Goal: Transaction & Acquisition: Subscribe to service/newsletter

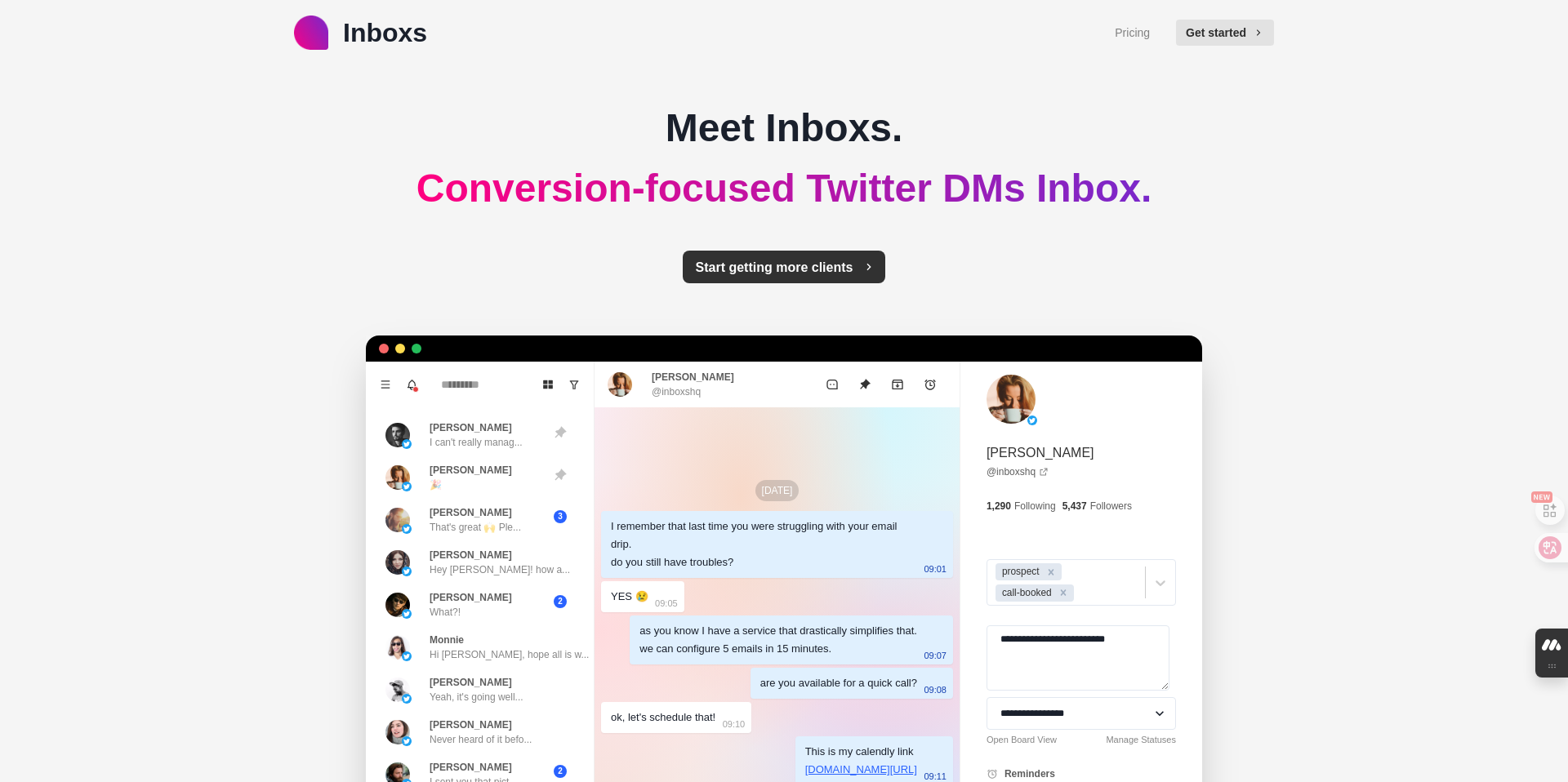
click at [726, 268] on button "Start getting more clients" at bounding box center [784, 267] width 203 height 33
type textarea "*"
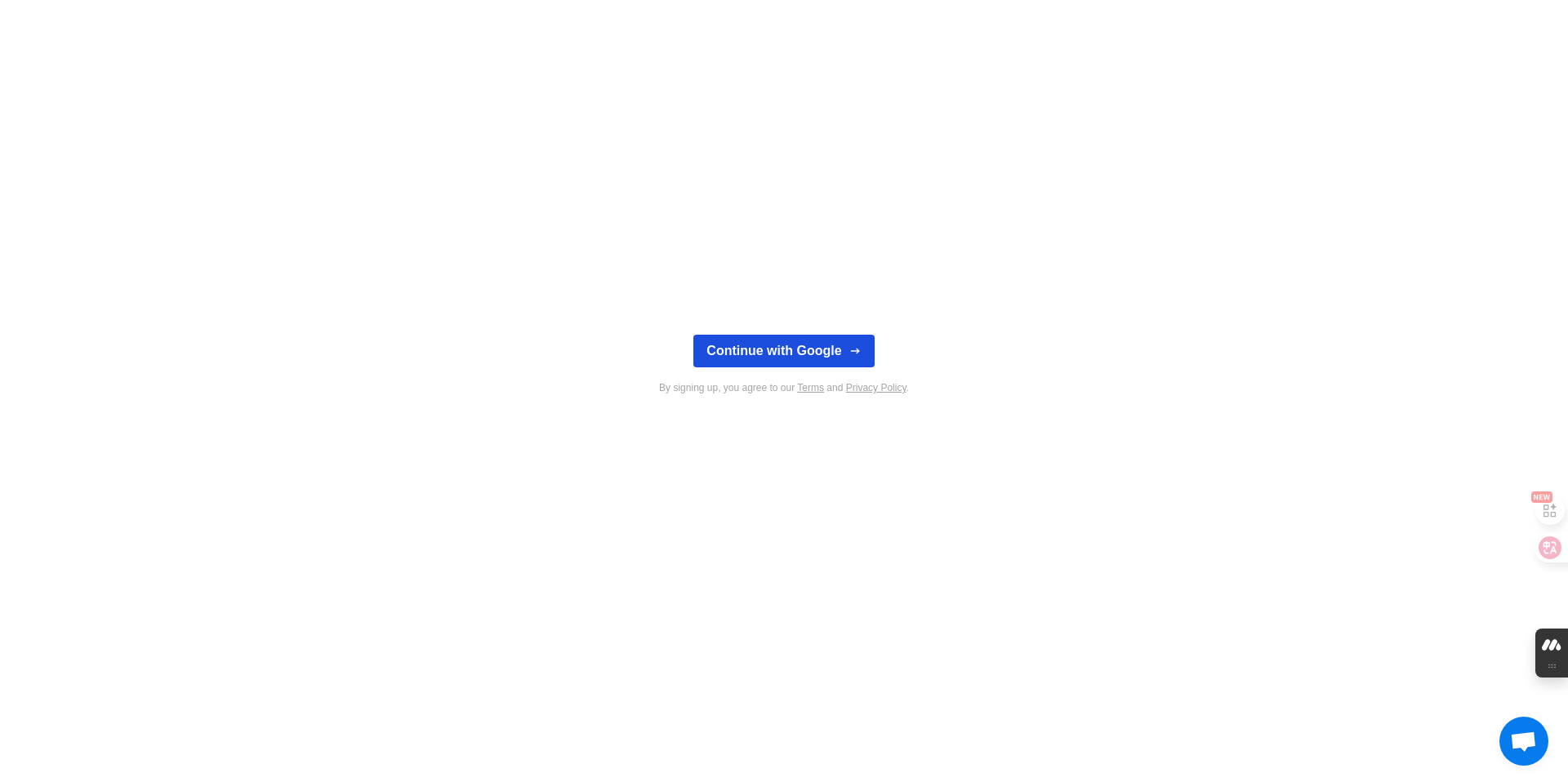
click at [754, 344] on button "Continue with Google" at bounding box center [783, 351] width 180 height 33
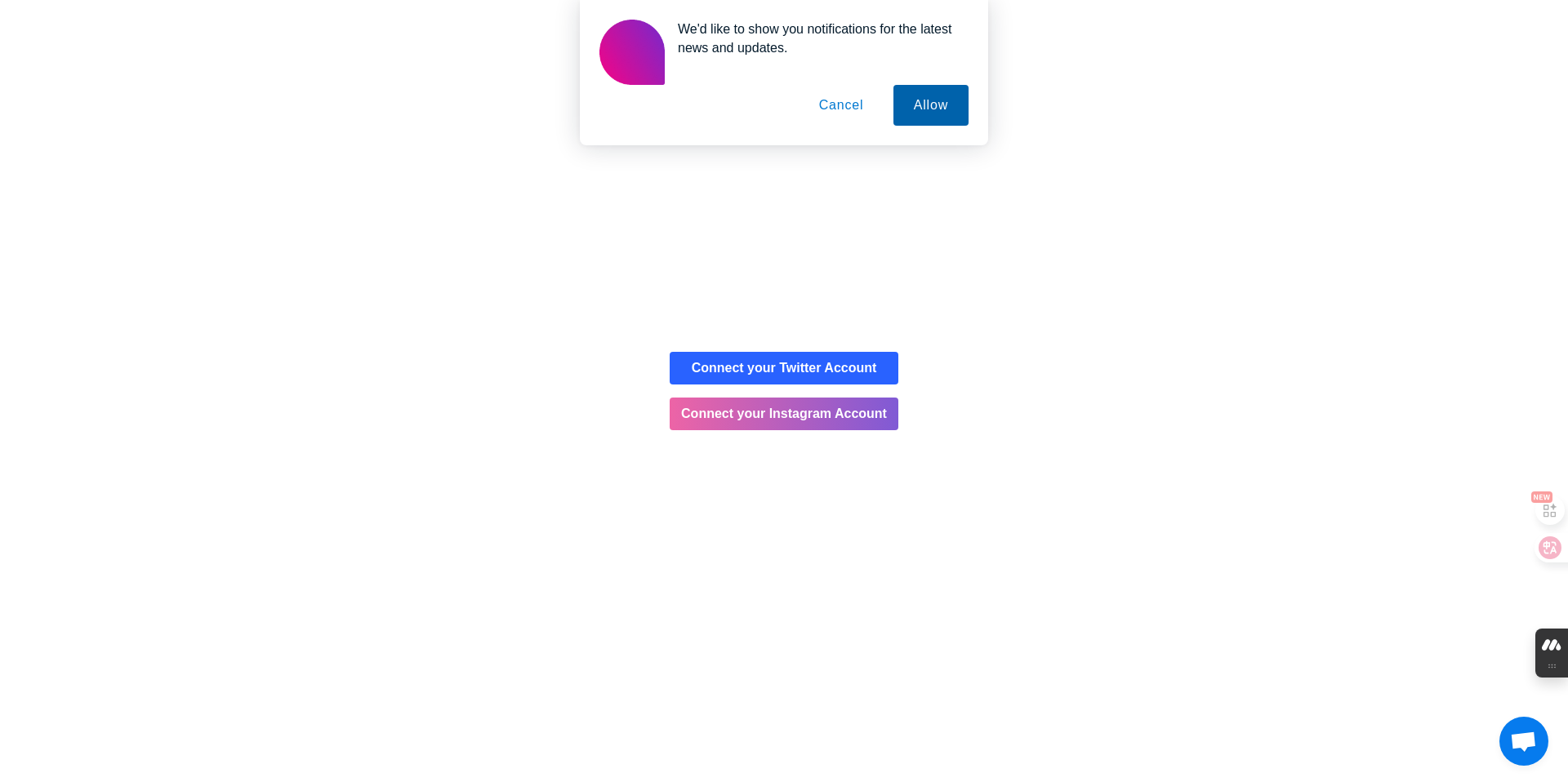
click at [913, 95] on button "Allow" at bounding box center [931, 105] width 75 height 41
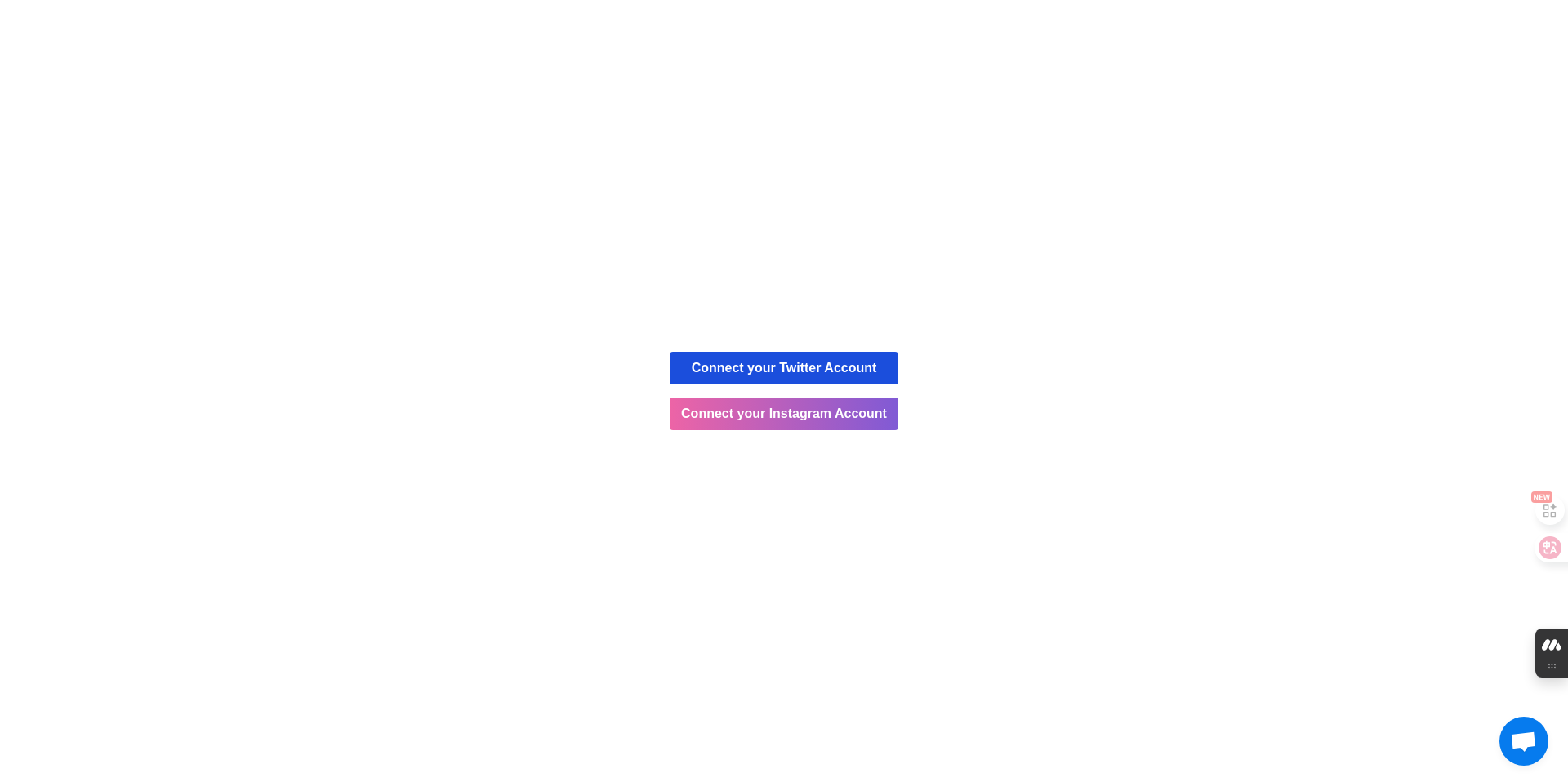
click at [796, 367] on button "Connect your Twitter Account" at bounding box center [784, 368] width 228 height 33
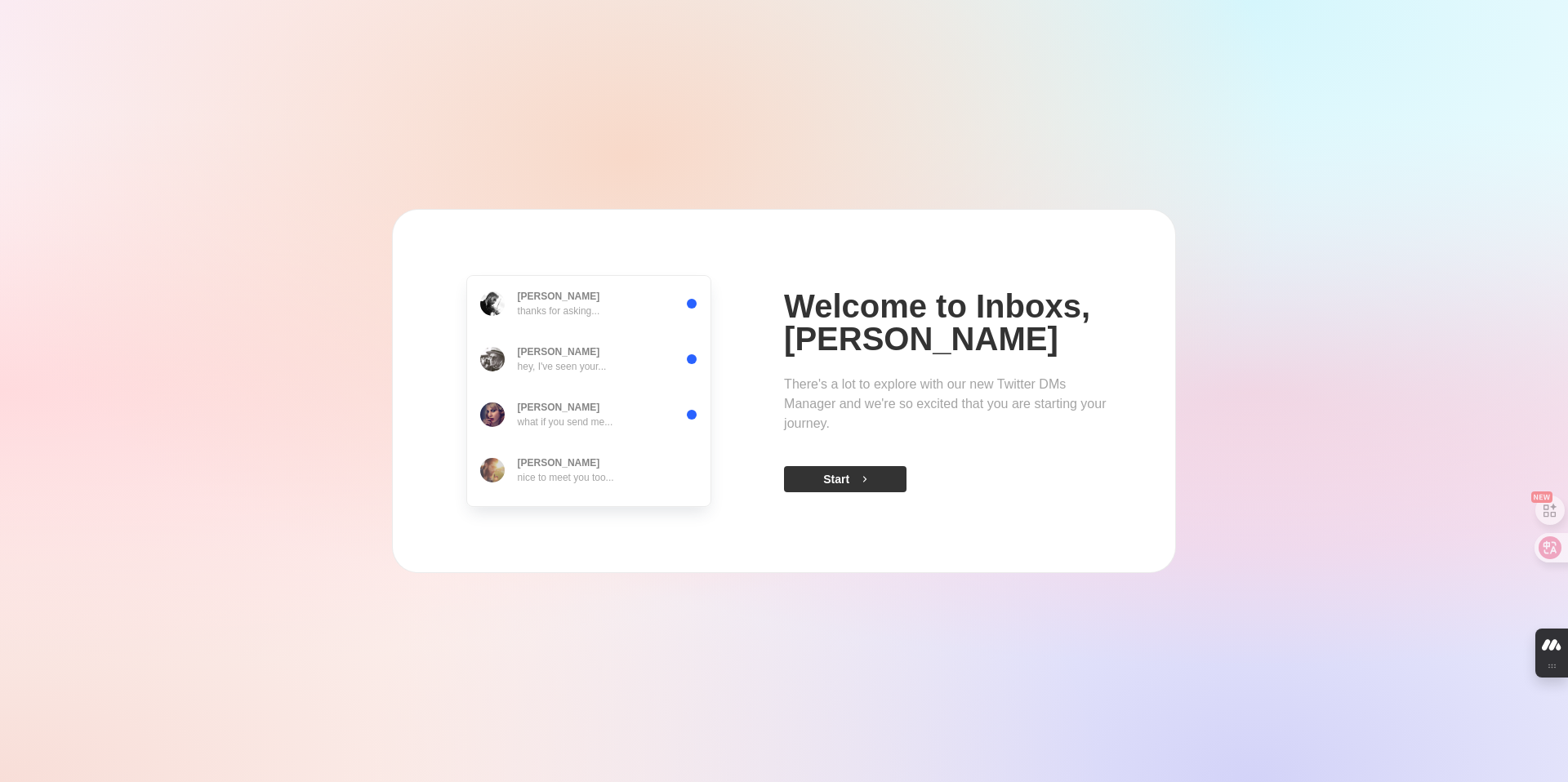
click at [835, 482] on button "Start" at bounding box center [845, 479] width 123 height 26
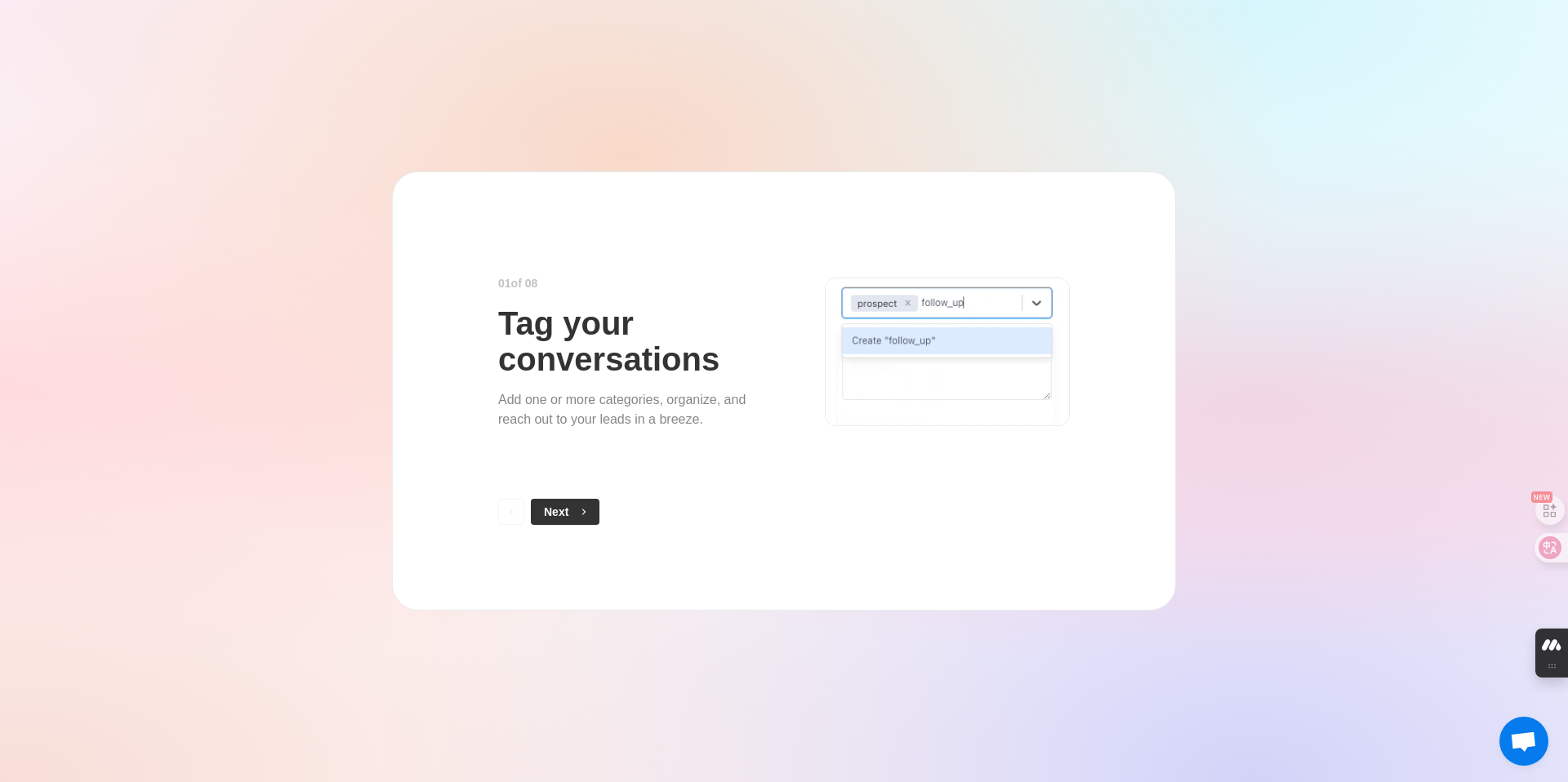
click at [559, 511] on button "Next" at bounding box center [564, 511] width 68 height 26
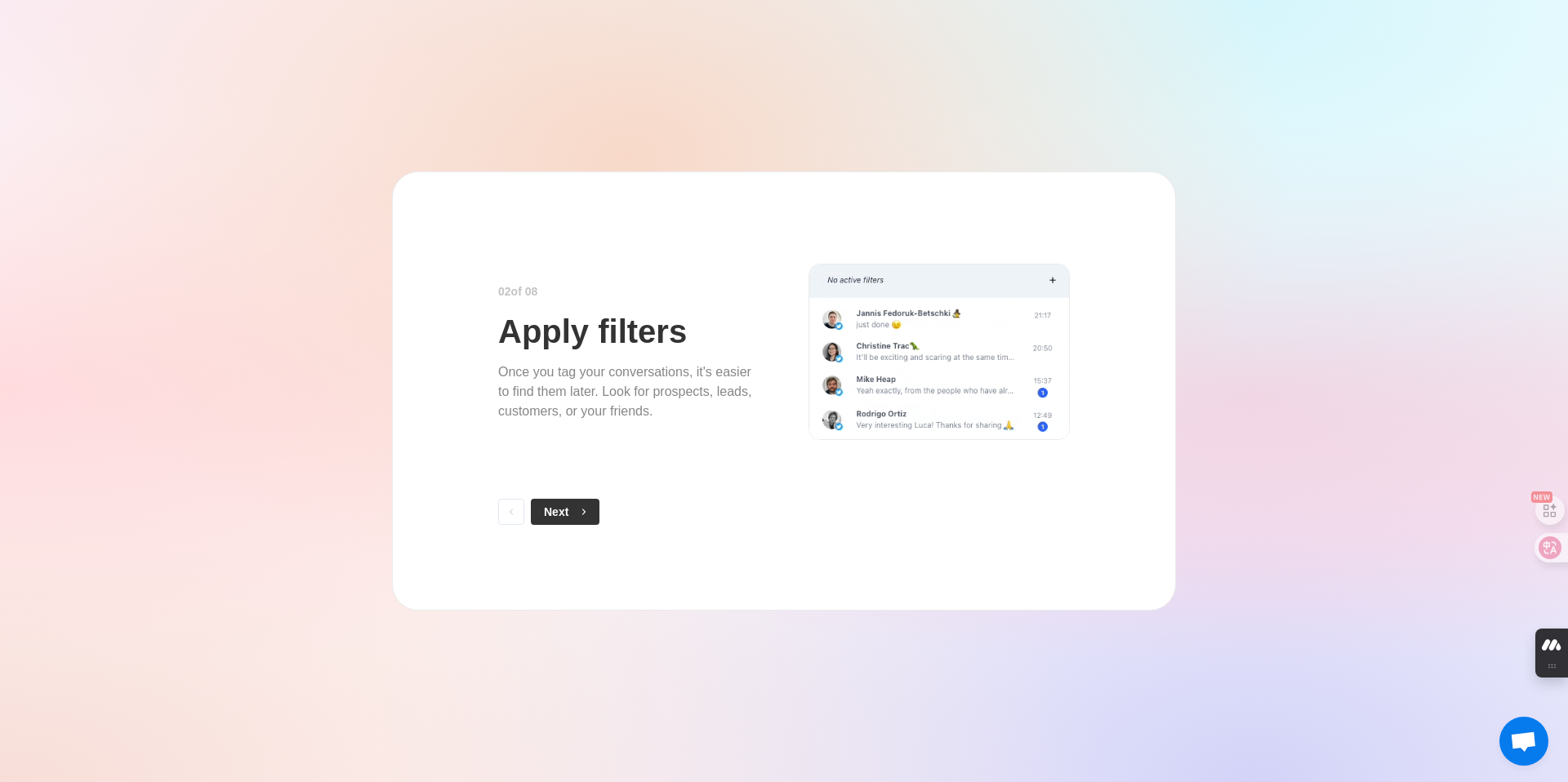
click at [558, 517] on button "Next" at bounding box center [564, 511] width 68 height 26
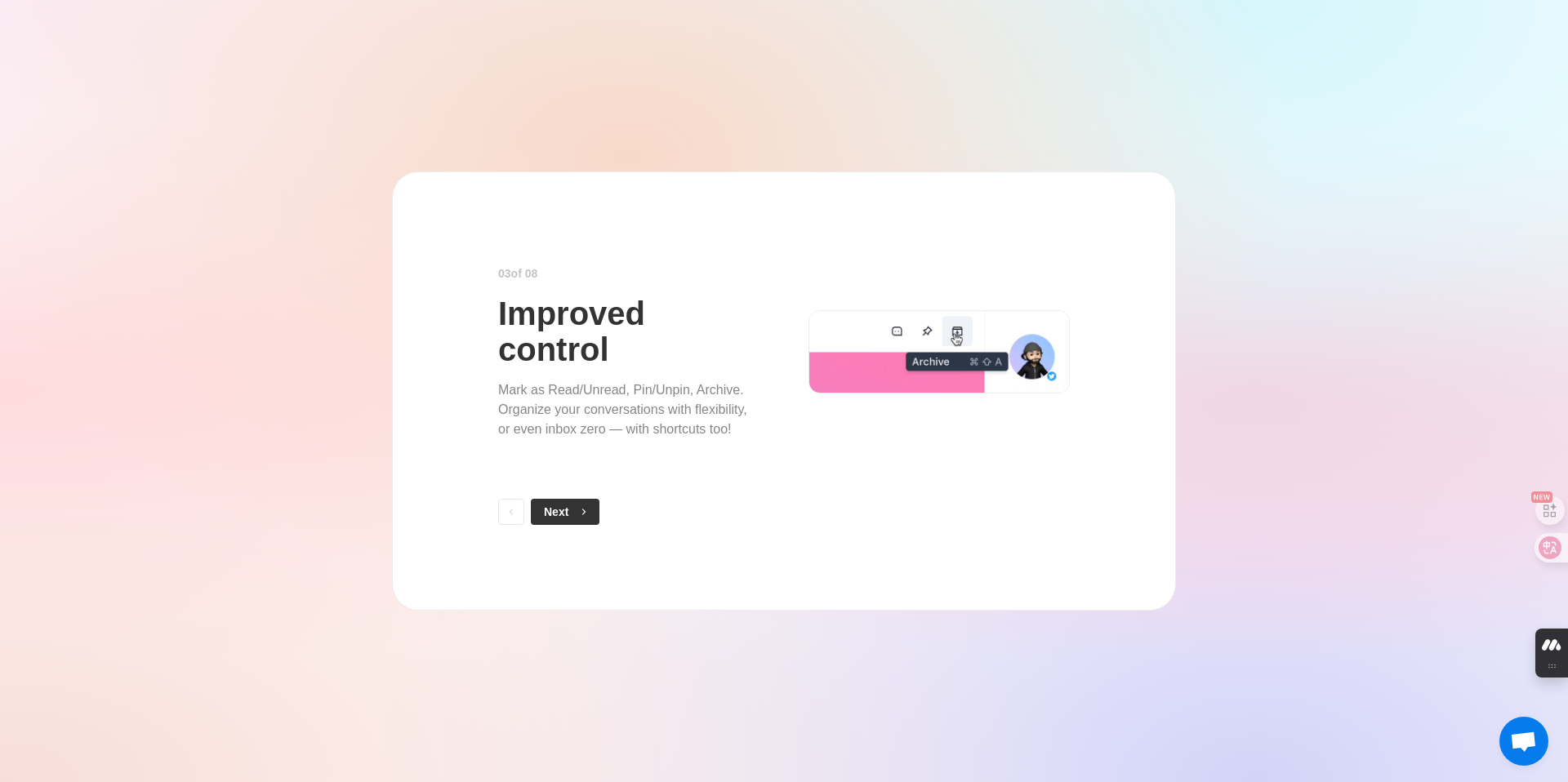
click at [565, 509] on button "Next" at bounding box center [564, 511] width 68 height 26
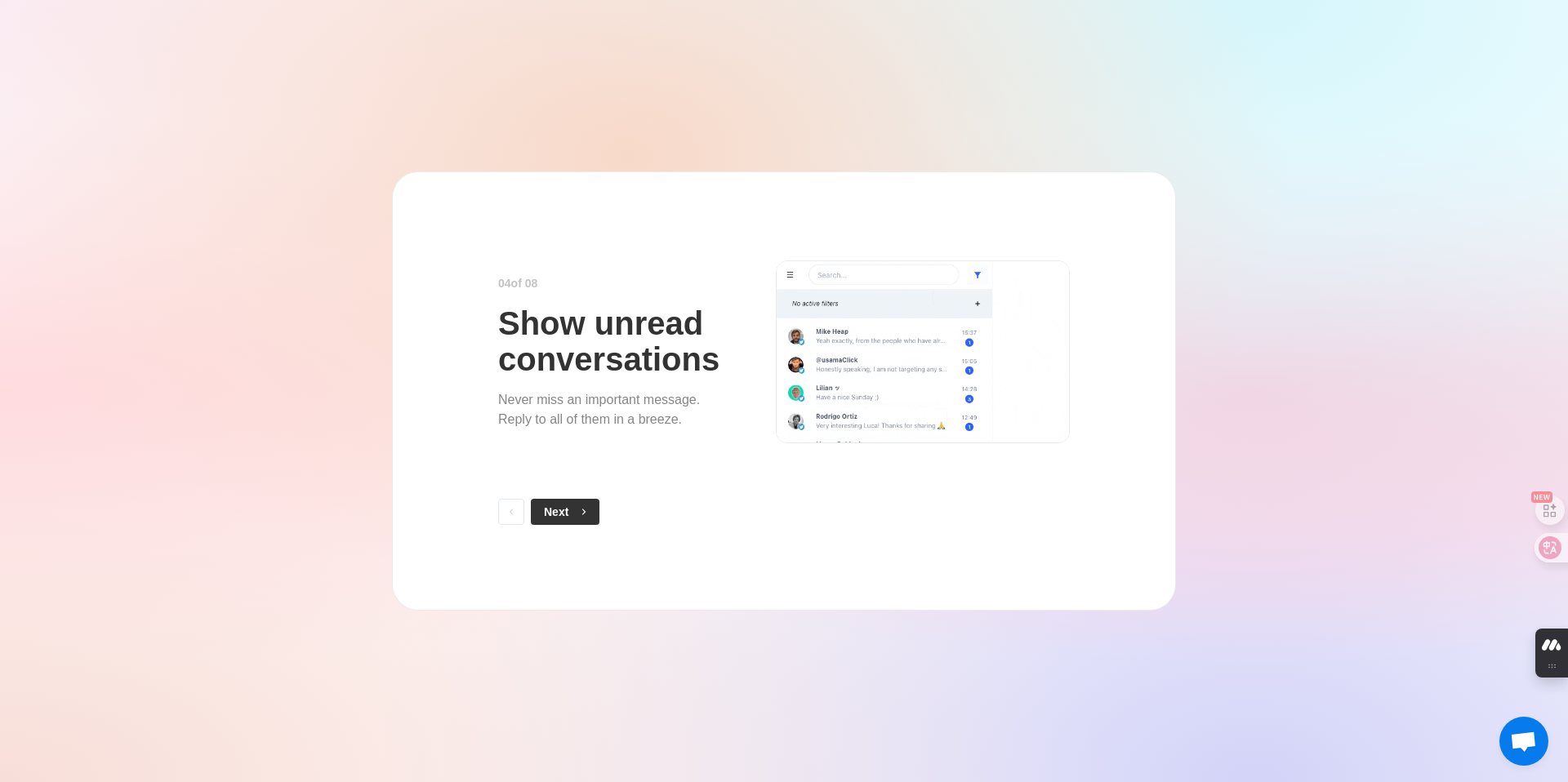
click at [565, 504] on button "Next" at bounding box center [564, 511] width 68 height 26
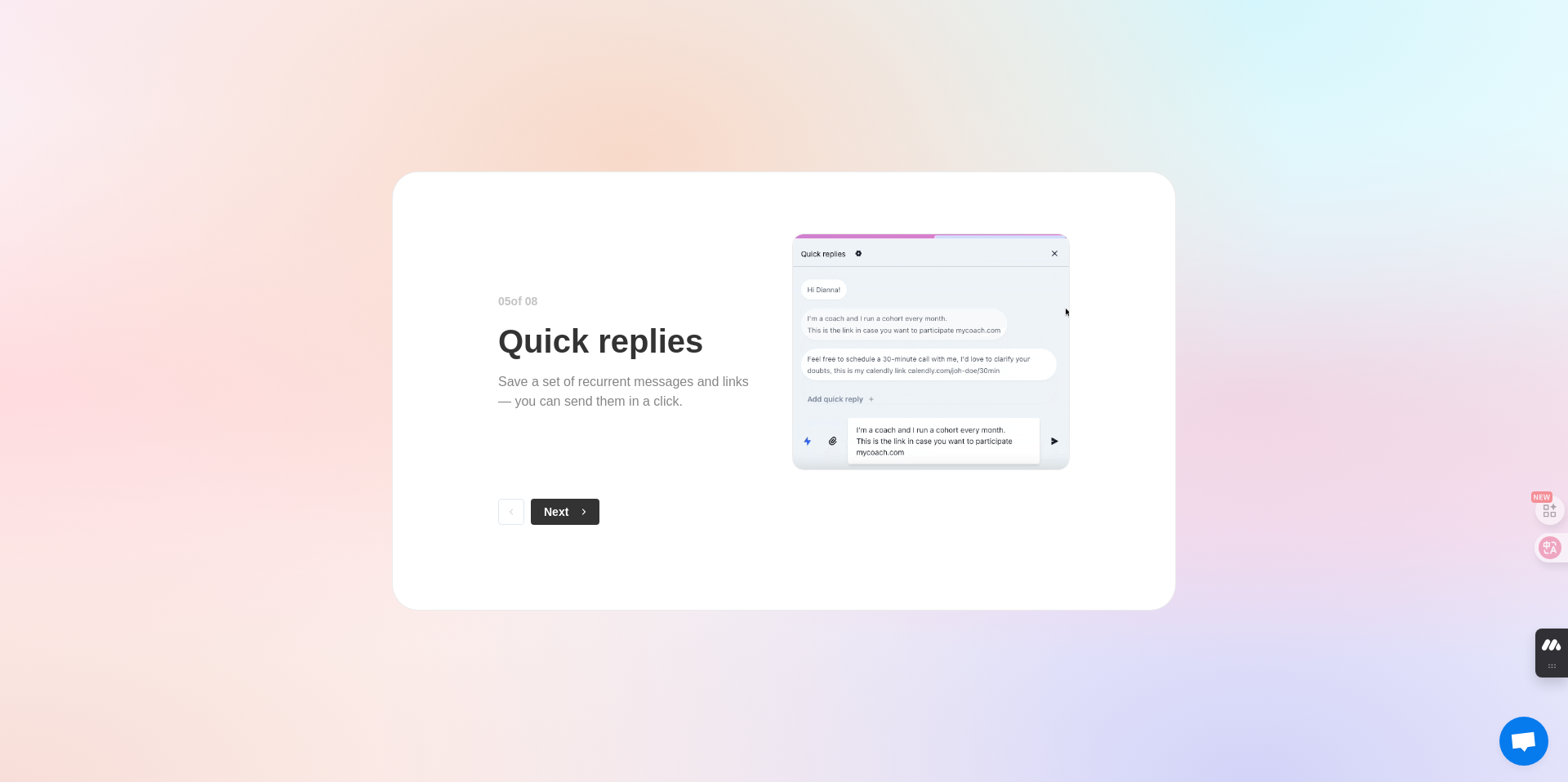
click at [562, 511] on button "Next" at bounding box center [564, 511] width 68 height 26
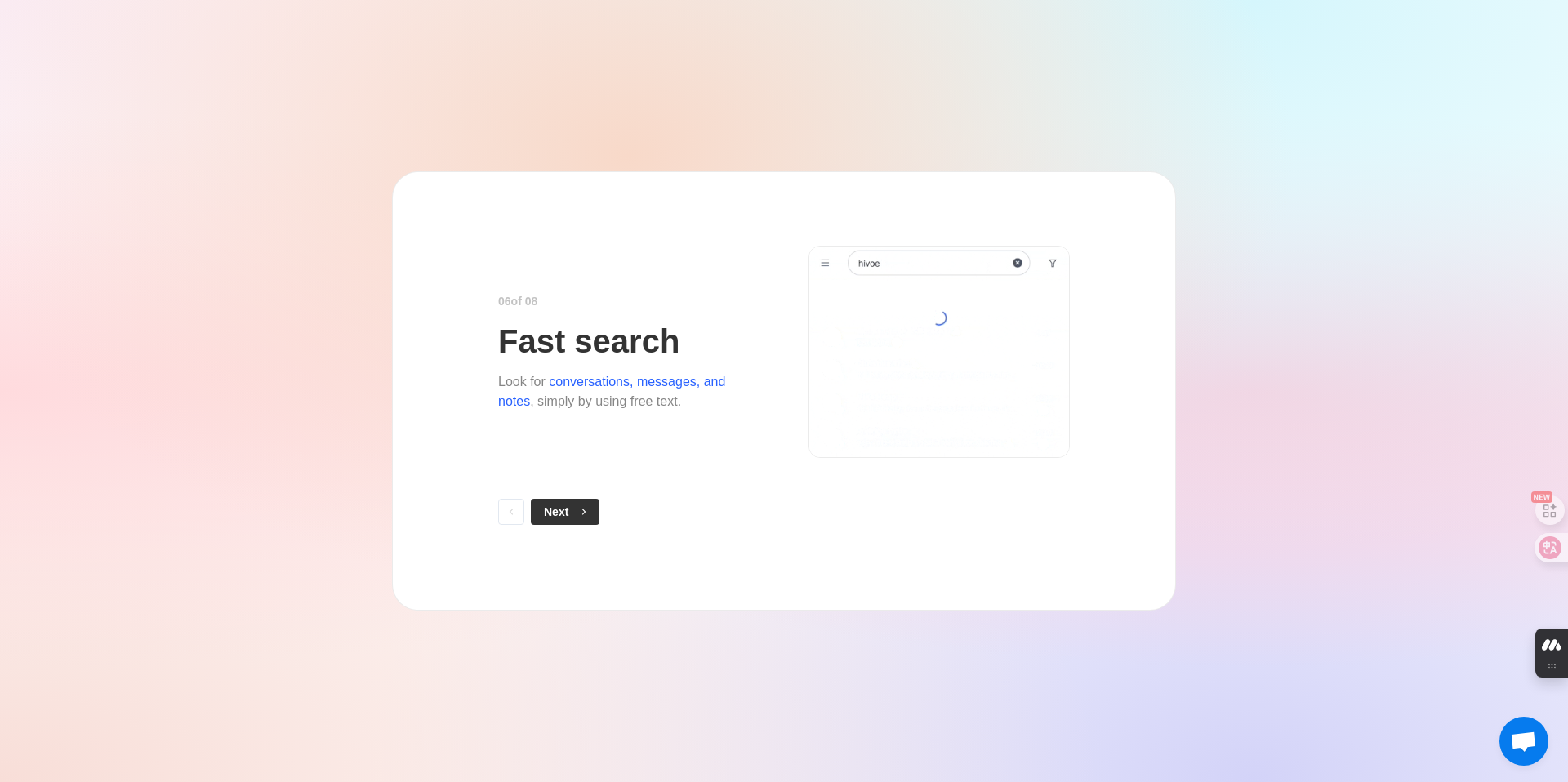
click at [558, 510] on button "Next" at bounding box center [564, 511] width 68 height 26
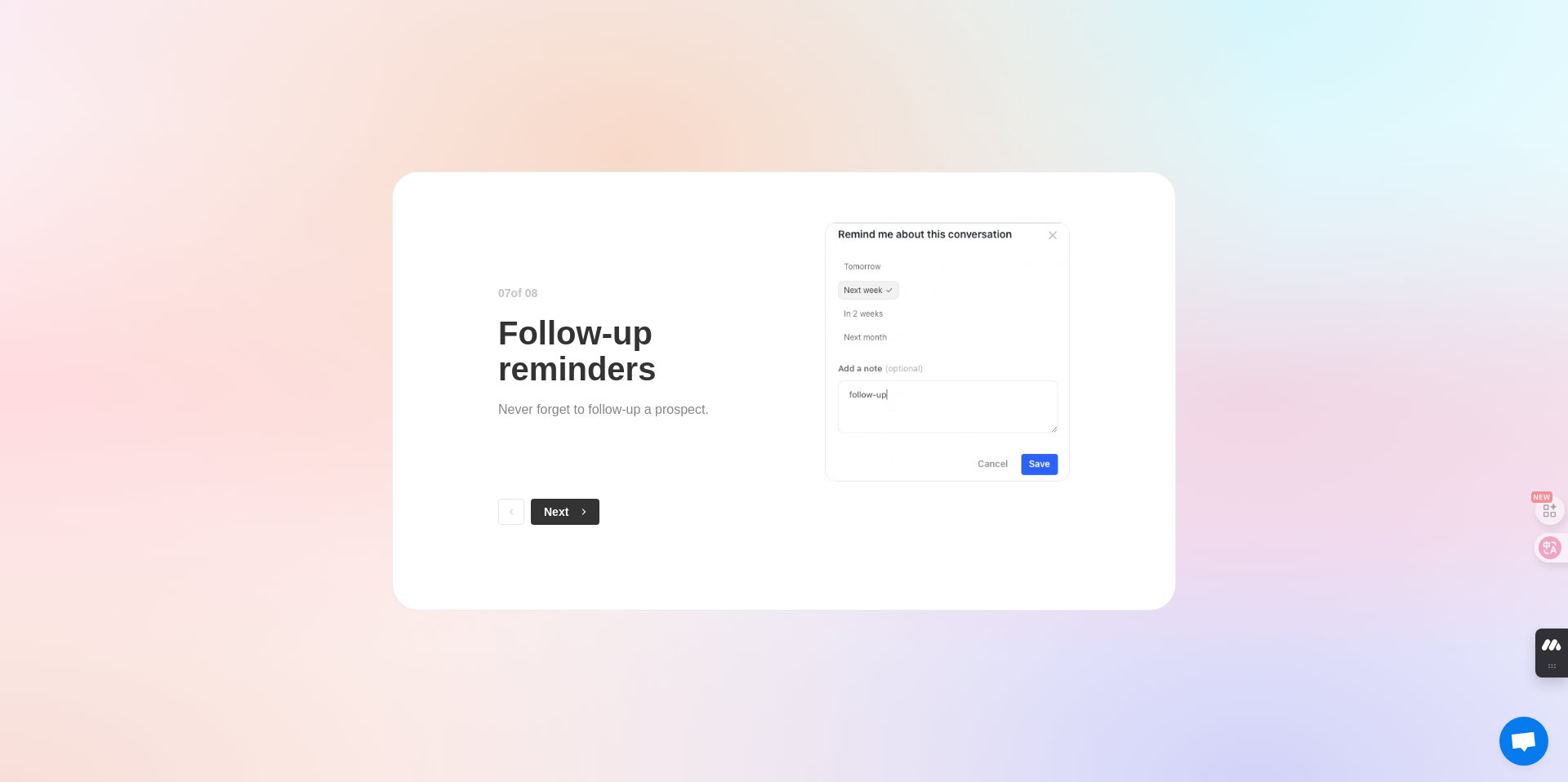
click at [561, 517] on button "Next" at bounding box center [564, 511] width 68 height 26
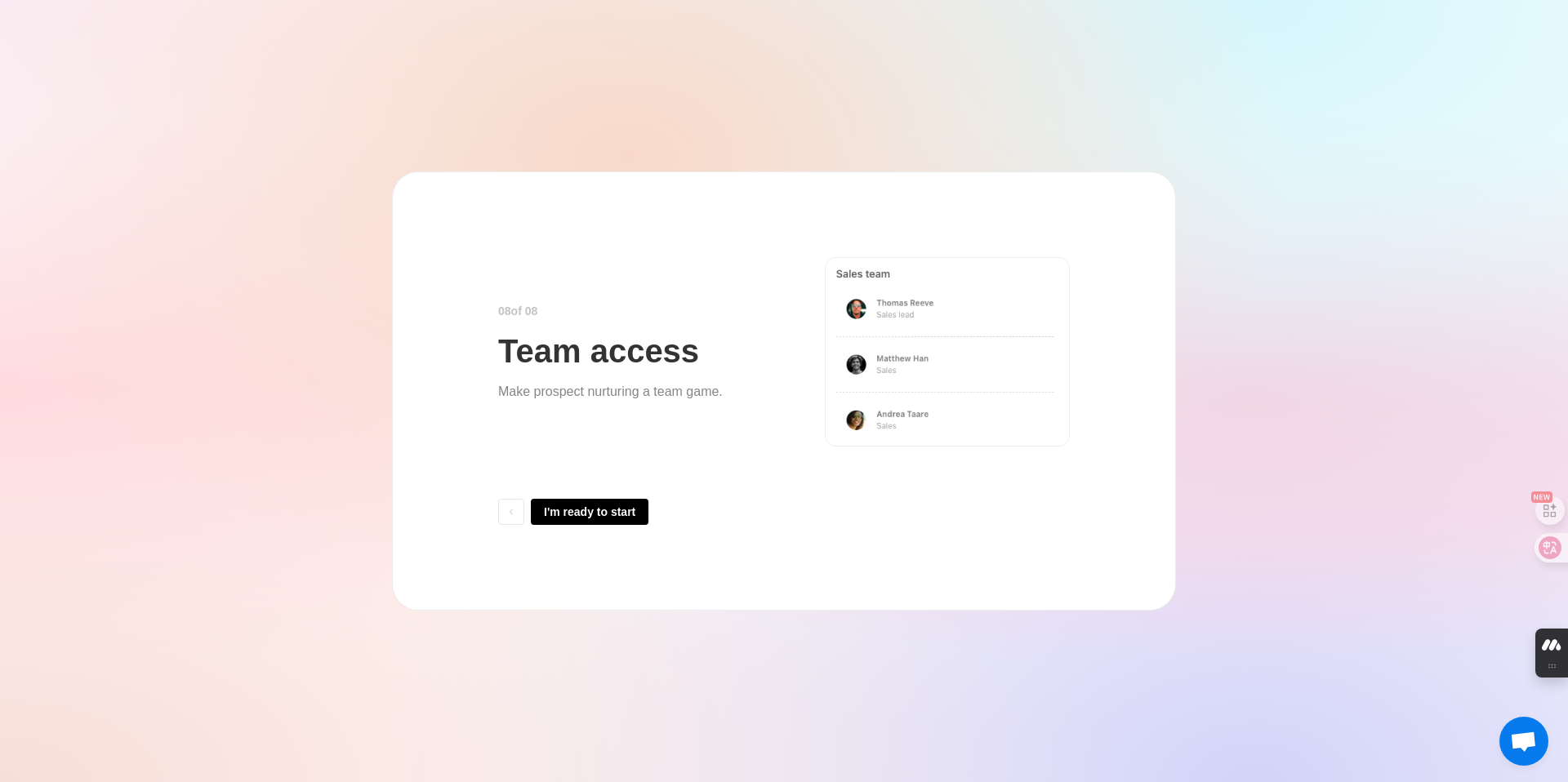
click at [561, 517] on button "I'm ready to start" at bounding box center [589, 511] width 118 height 26
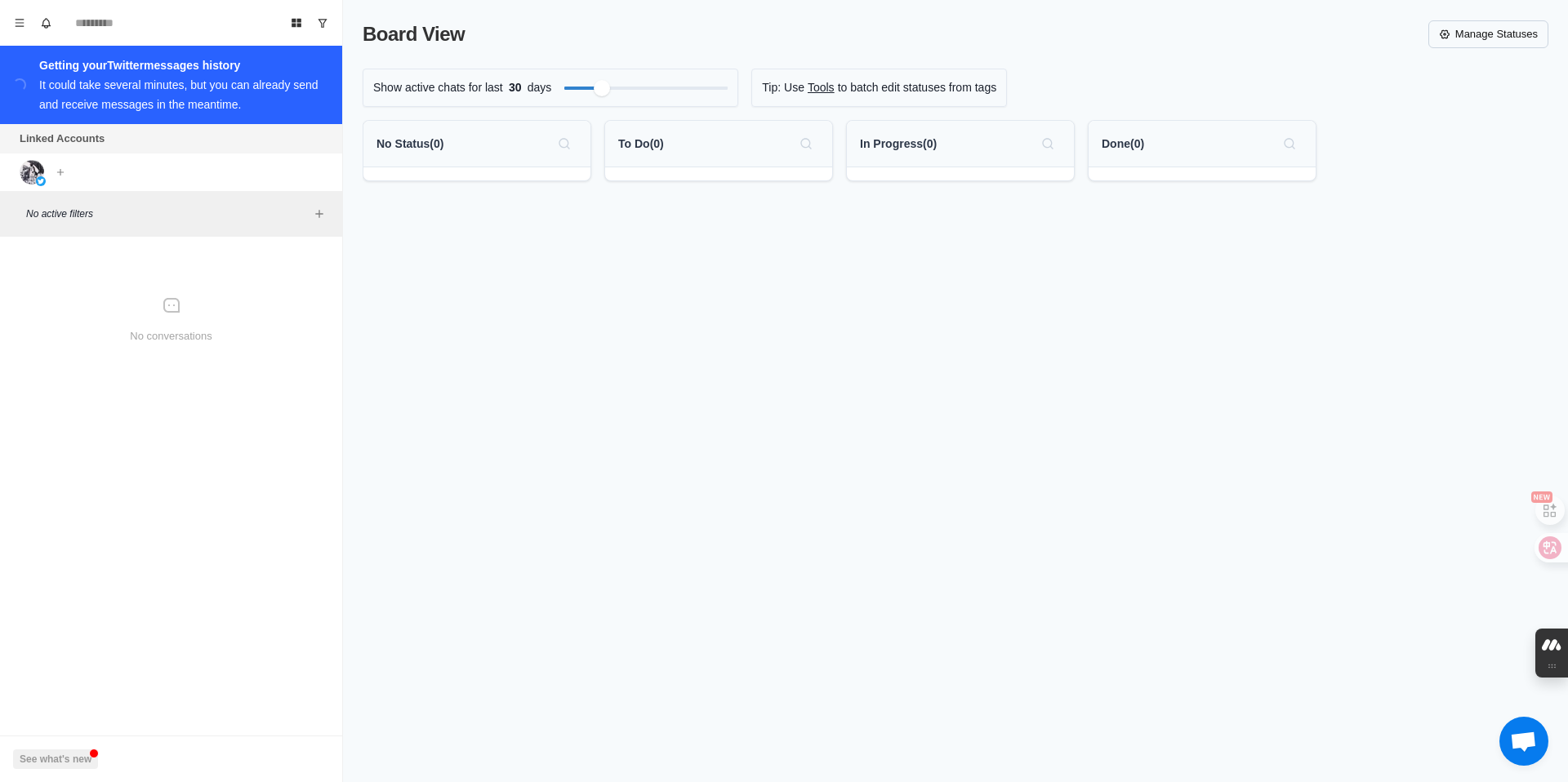
click at [1496, 37] on link "Manage Statuses" at bounding box center [1487, 34] width 120 height 28
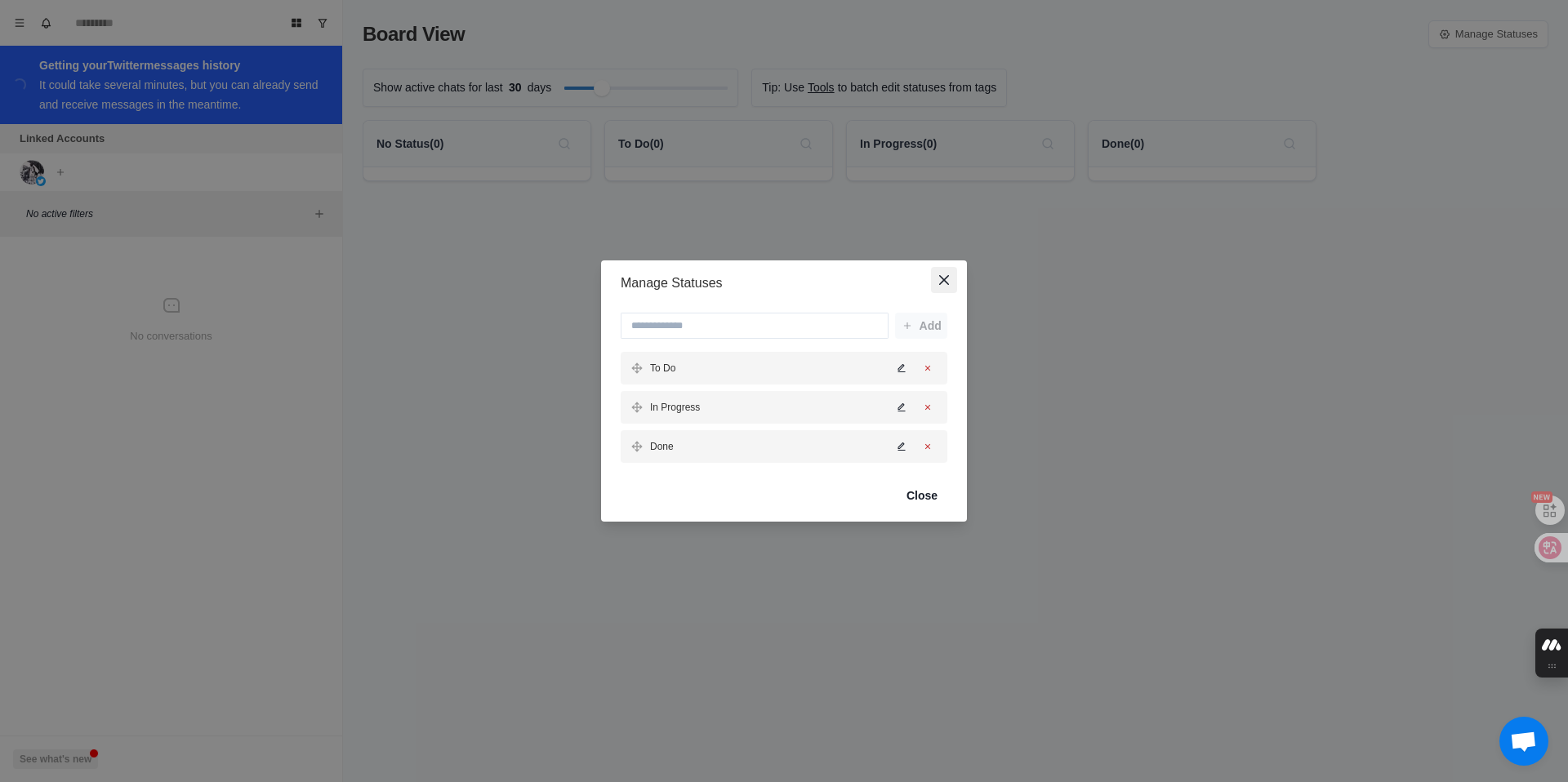
click at [936, 285] on button "Close" at bounding box center [943, 279] width 26 height 26
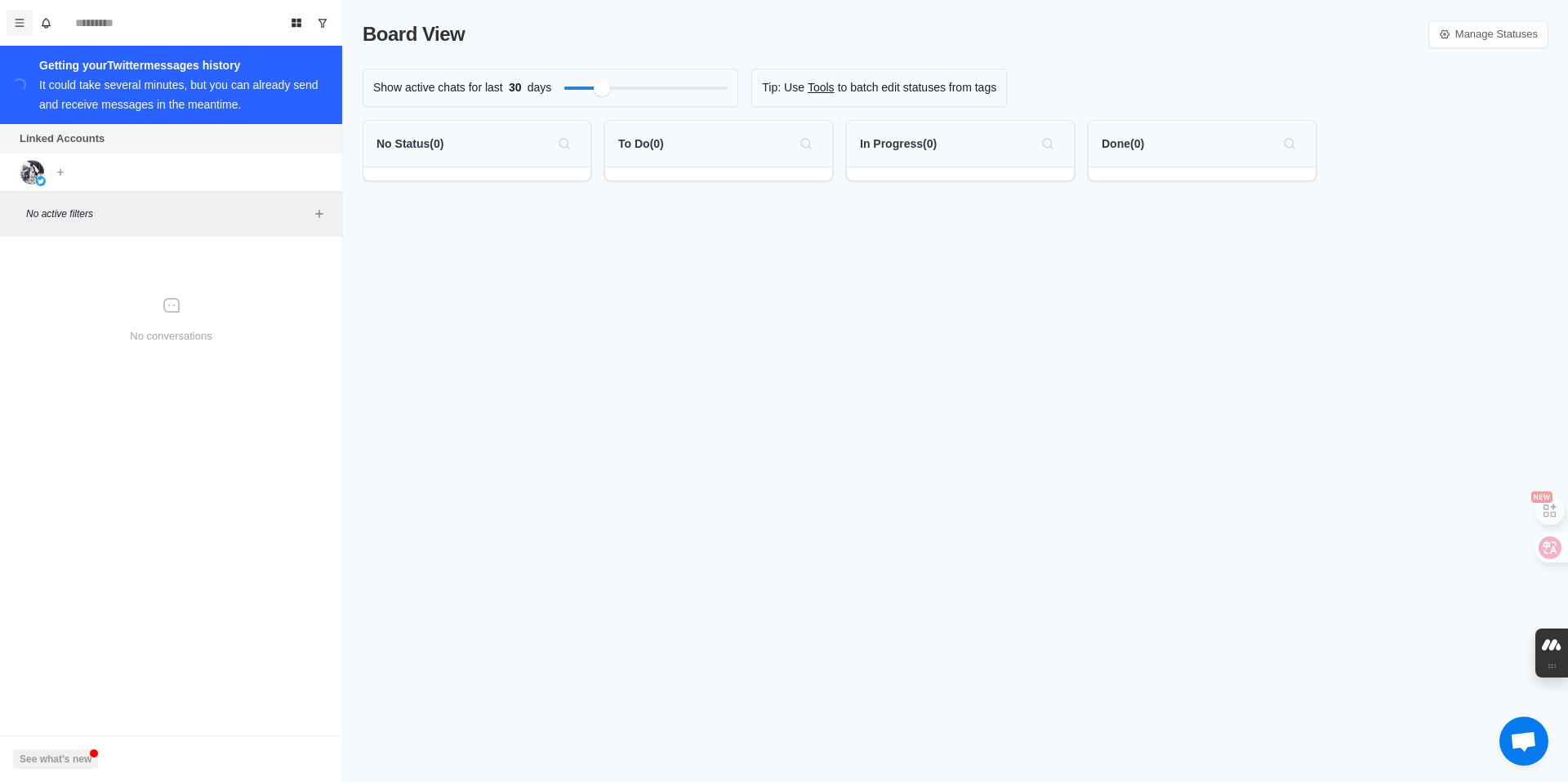
click at [15, 19] on icon "Menu" at bounding box center [19, 23] width 12 height 12
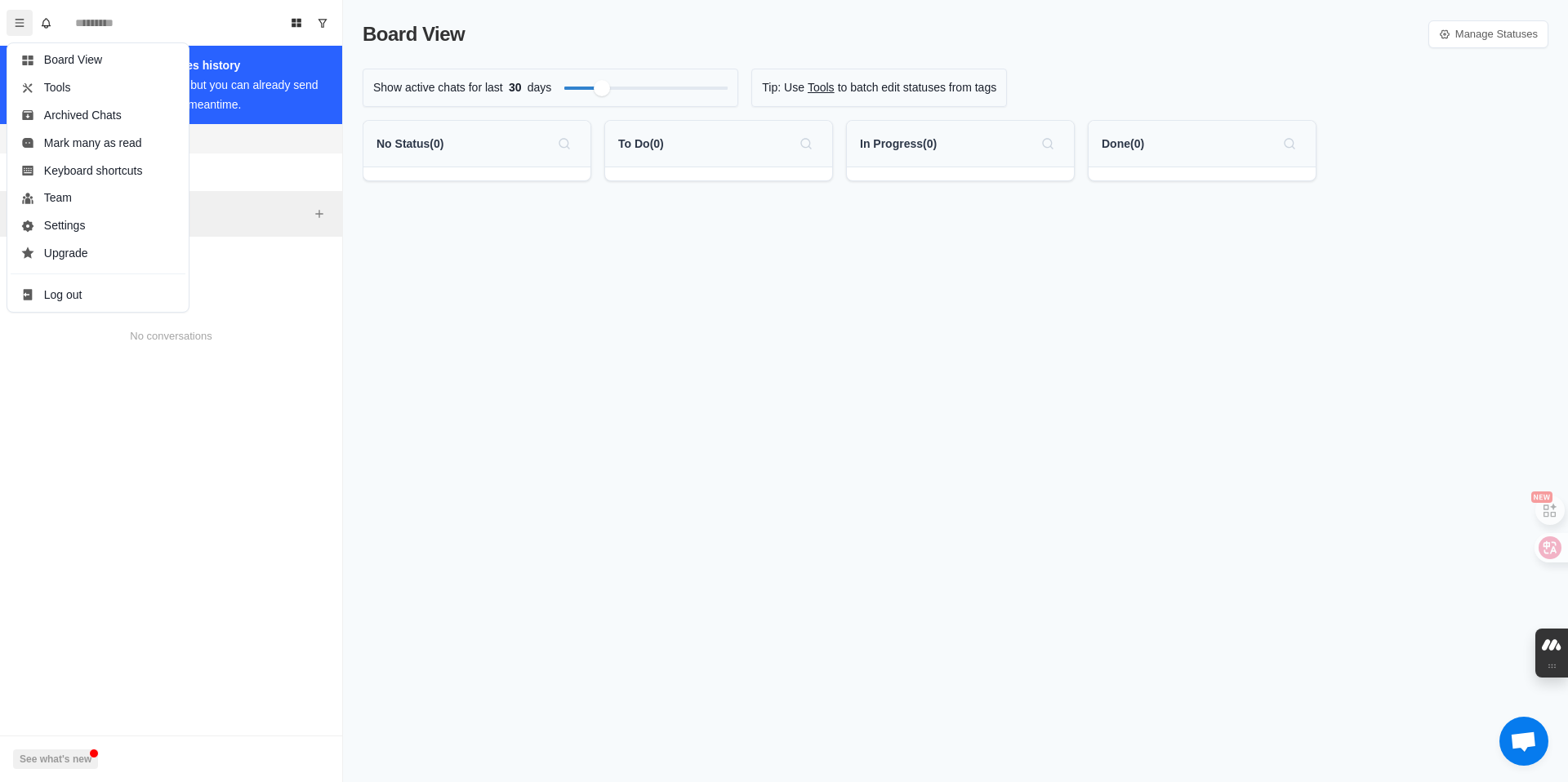
click at [495, 393] on div "Board View Manage Statuses Show active chats for last 30 days Tip: Use Tools to…" at bounding box center [955, 391] width 1224 height 782
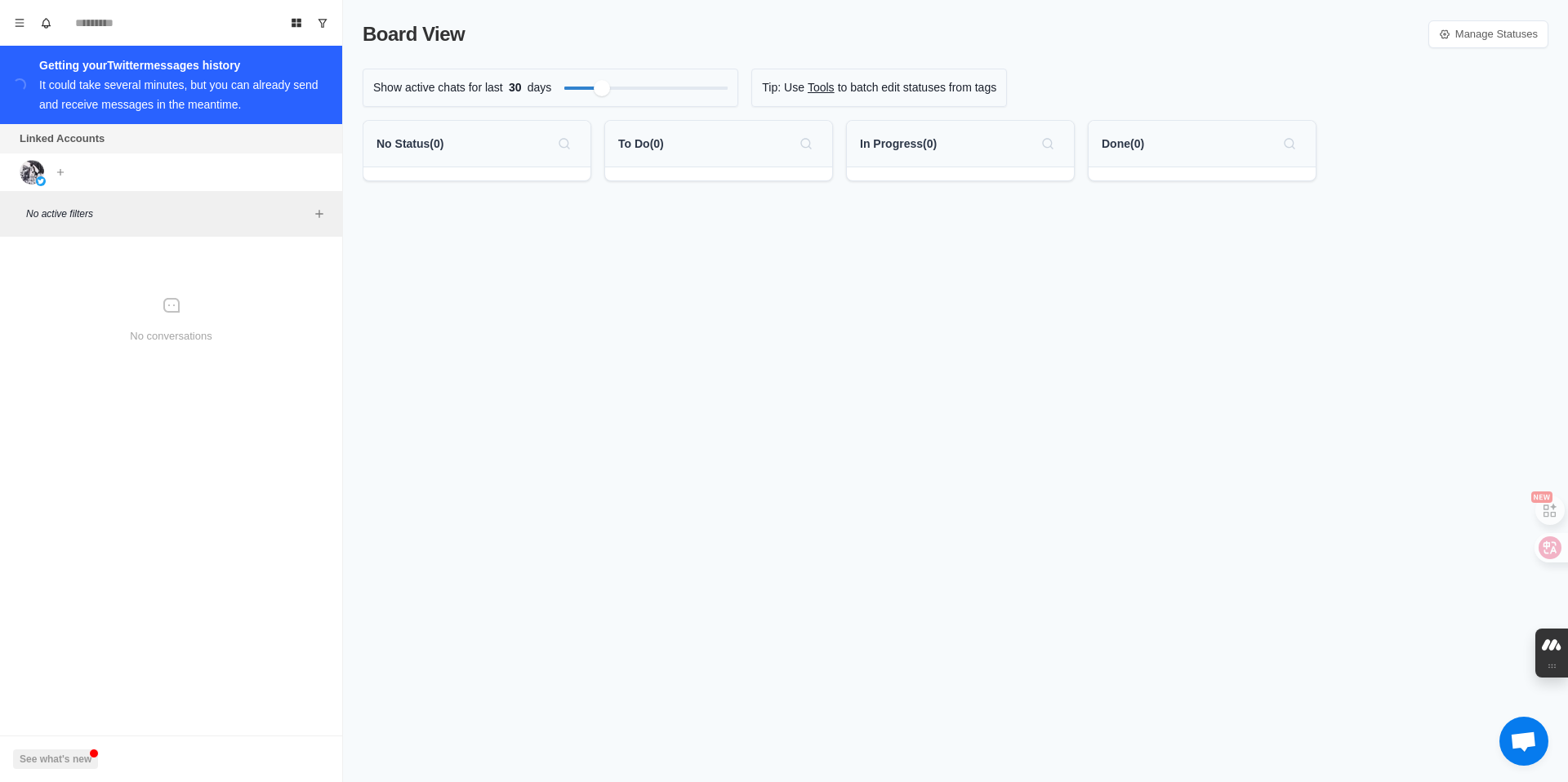
click at [1210, 60] on div "Board View Manage Statuses Show active chats for last 30 days Tip: Use Tools to…" at bounding box center [955, 391] width 1224 height 782
click at [610, 342] on div "Board View Manage Statuses Show active chats for last 30 days Tip: Use Tools to…" at bounding box center [955, 391] width 1224 height 782
click at [820, 329] on div "Board View Manage Statuses Show active chats for last 30 days Tip: Use Tools to…" at bounding box center [955, 391] width 1224 height 782
click at [983, 21] on div "Board View Manage Statuses" at bounding box center [955, 34] width 1185 height 30
click at [856, 325] on div "Board View Manage Statuses Show active chats for last 30 days Tip: Use Tools to…" at bounding box center [955, 391] width 1224 height 782
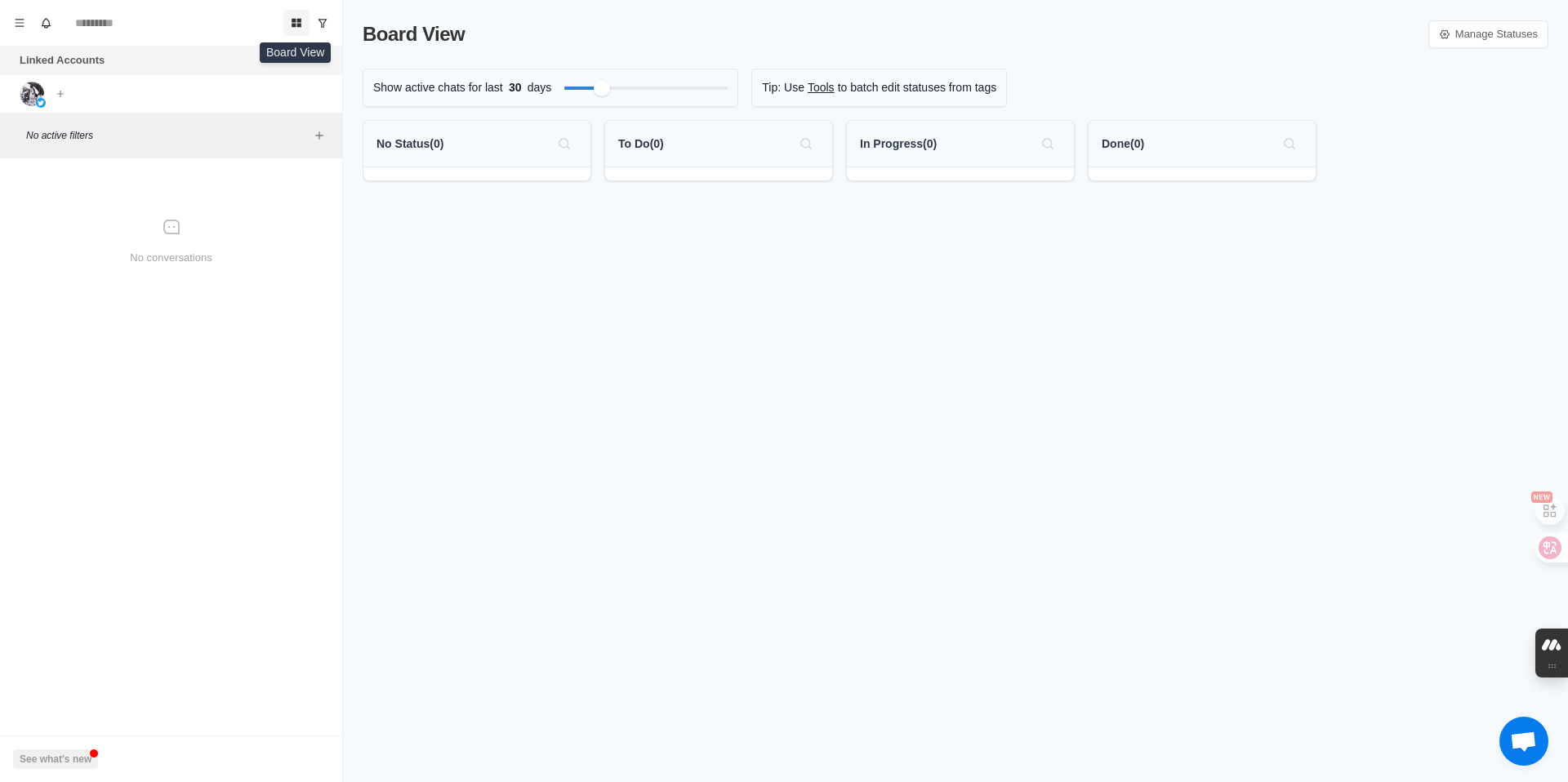
click at [300, 23] on icon "Board View" at bounding box center [297, 23] width 12 height 12
click at [296, 22] on icon "Board View" at bounding box center [297, 23] width 10 height 9
click at [1519, 25] on link "Manage Statuses" at bounding box center [1487, 34] width 120 height 28
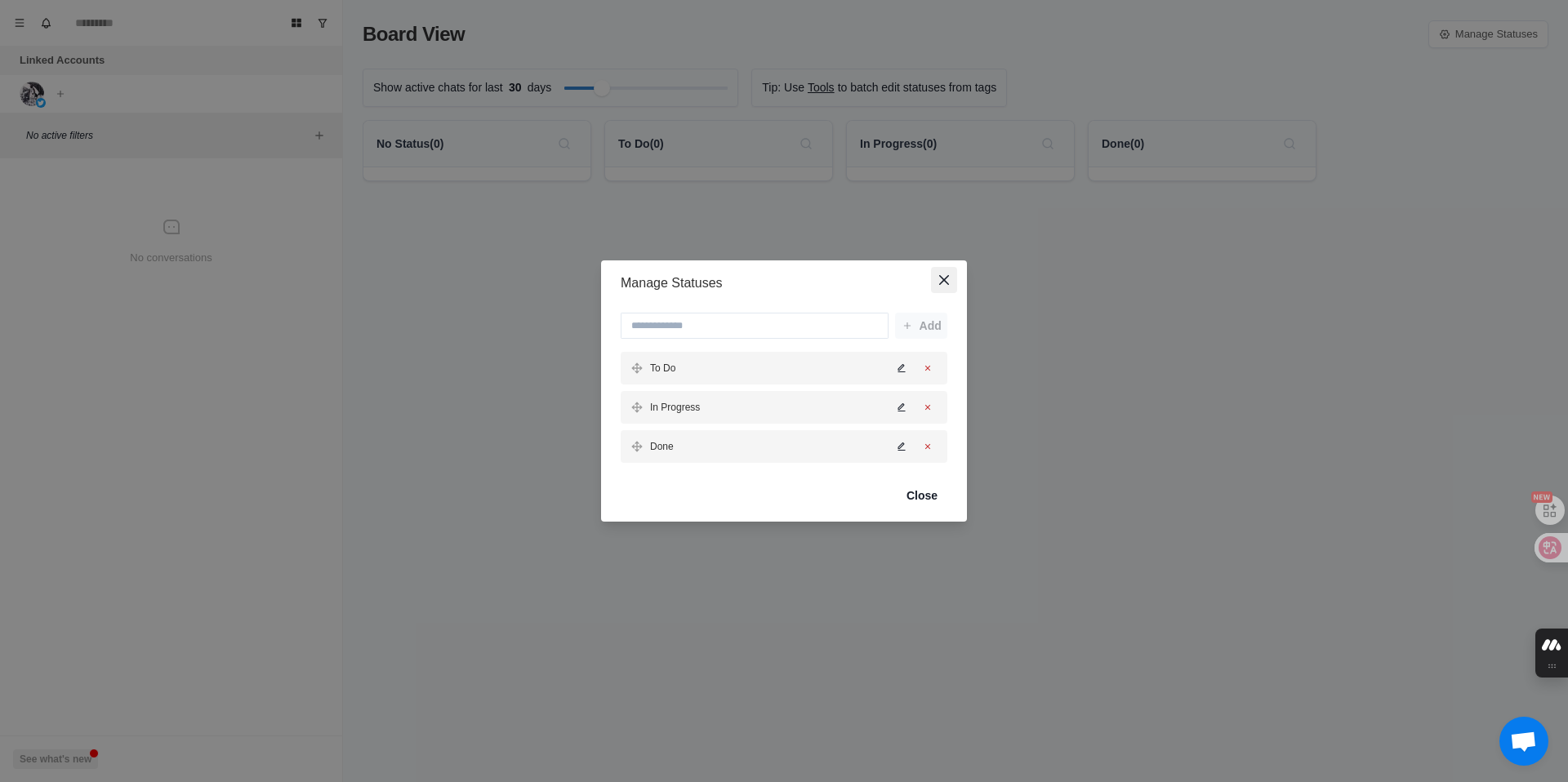
click at [949, 277] on button "Close" at bounding box center [943, 279] width 26 height 26
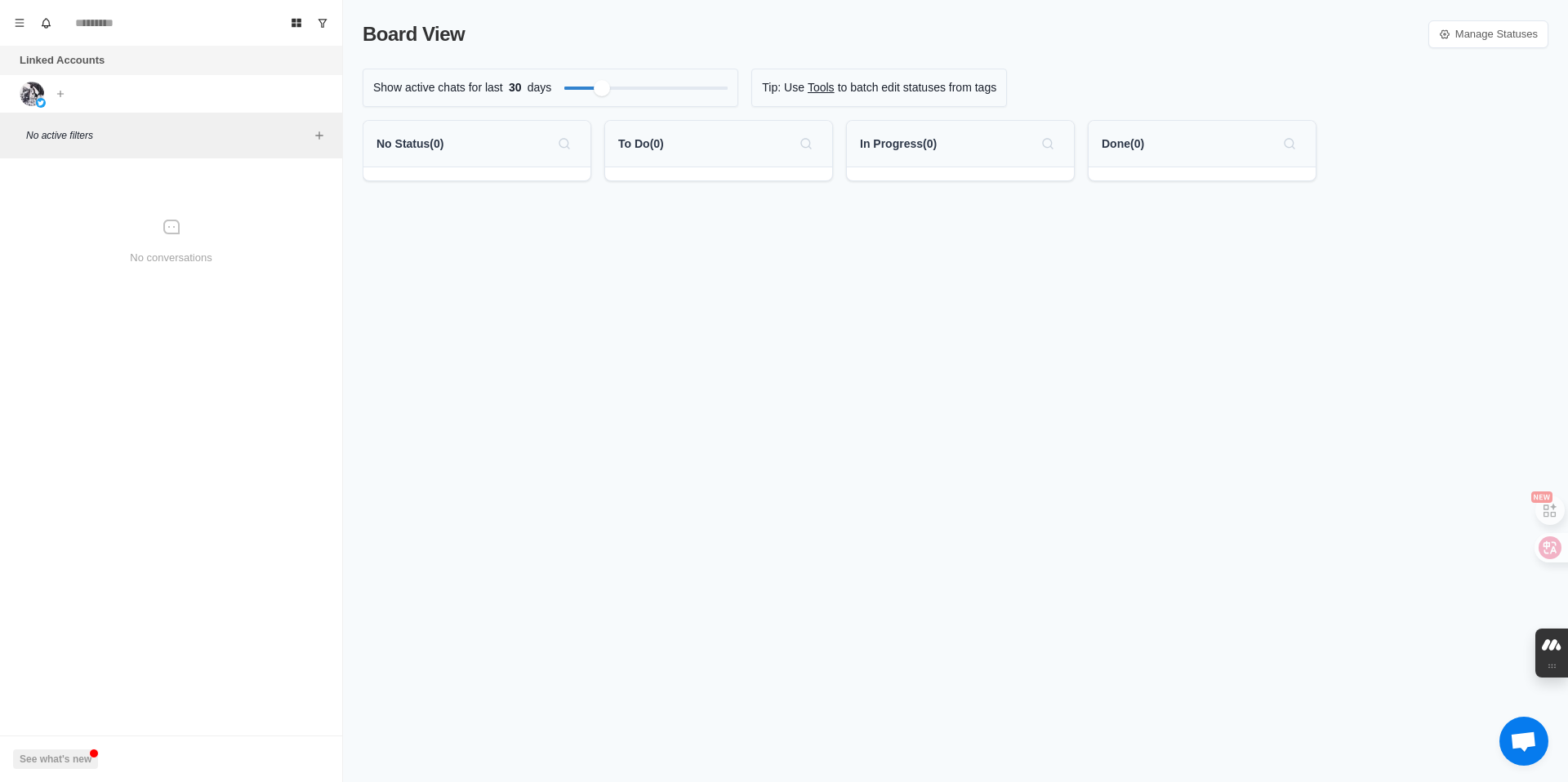
click at [1515, 746] on span "Open chat" at bounding box center [1523, 743] width 27 height 23
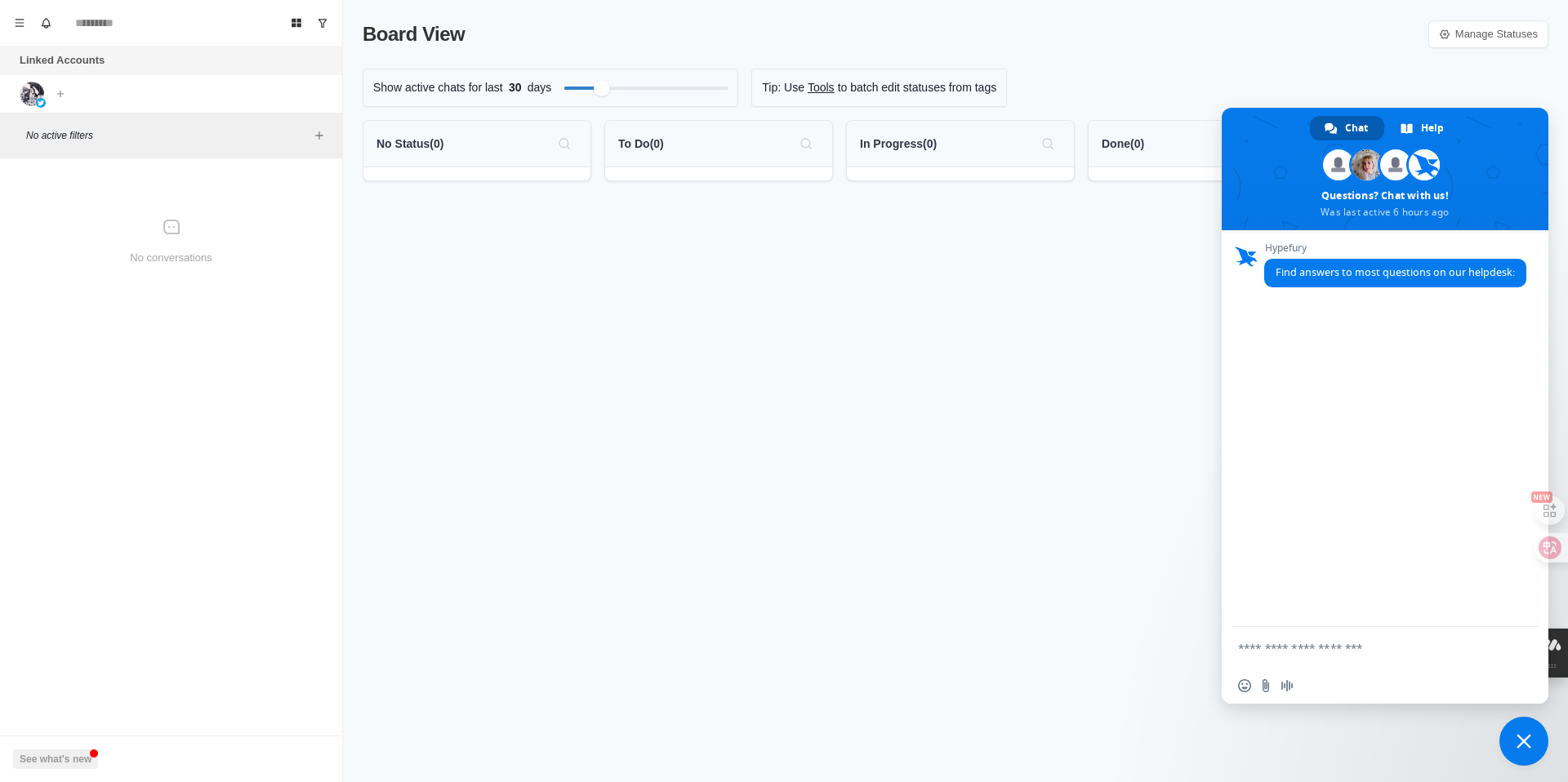
click at [1056, 358] on div "Board View Manage Statuses Show active chats for last 30 days Tip: Use Tools to…" at bounding box center [955, 391] width 1224 height 782
click at [57, 760] on button "See what's new" at bounding box center [56, 759] width 84 height 19
click at [130, 464] on div "Board View Tools Archived Chats Mark many as read Keyboard shortcuts Team Setti…" at bounding box center [171, 391] width 343 height 782
click at [20, 30] on button "Menu" at bounding box center [19, 22] width 26 height 26
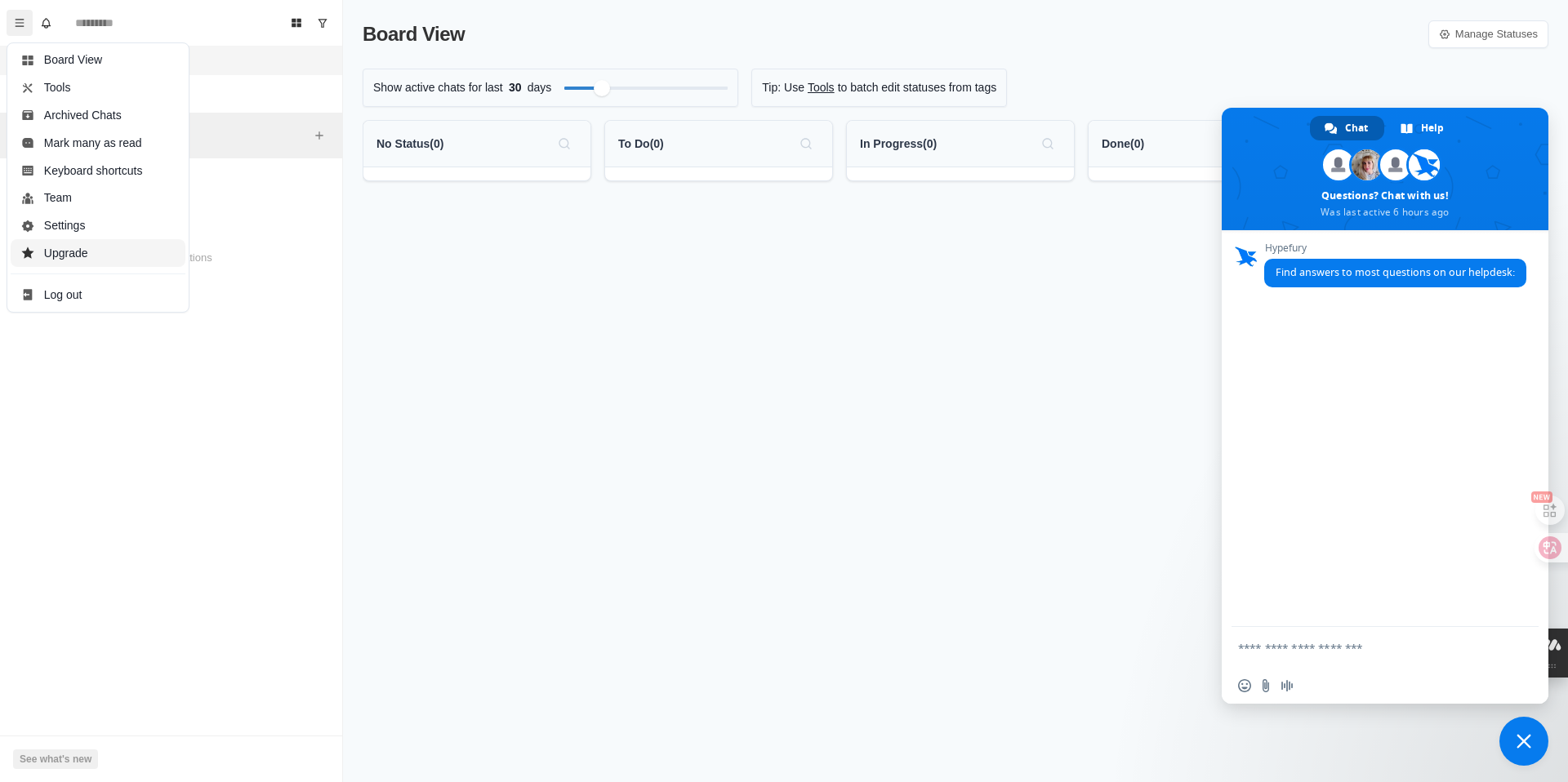
click at [54, 259] on button "Upgrade" at bounding box center [98, 252] width 175 height 28
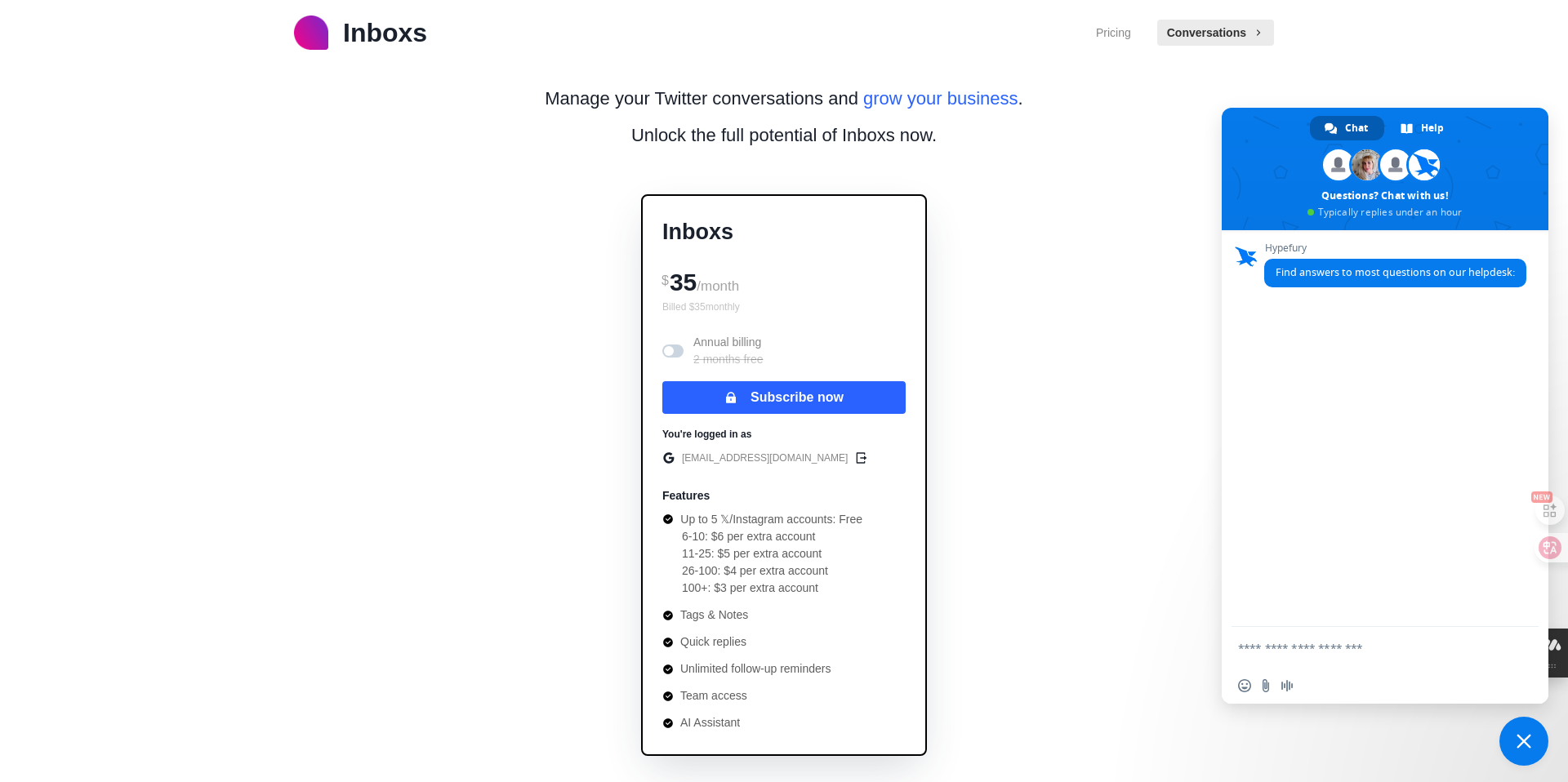
click at [1478, 60] on div "Inboxs Pricing Conversations" at bounding box center [784, 33] width 1568 height 65
